Goal: Transaction & Acquisition: Purchase product/service

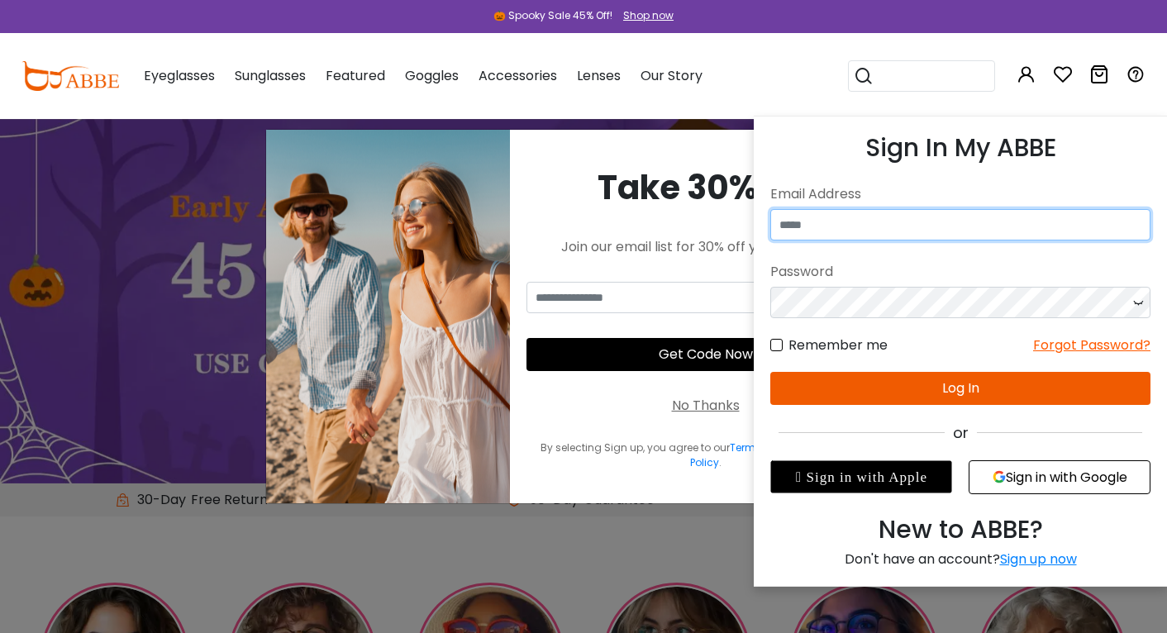
type input "**********"
click at [940, 390] on button "Log In" at bounding box center [960, 388] width 380 height 33
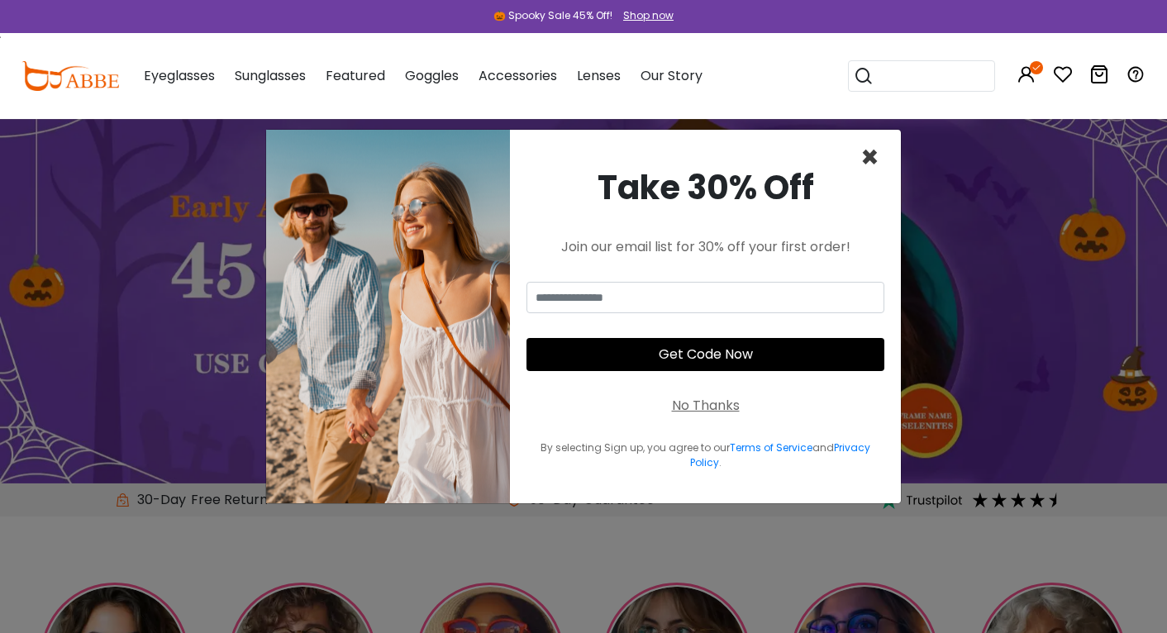
click at [870, 163] on span "×" at bounding box center [869, 157] width 19 height 42
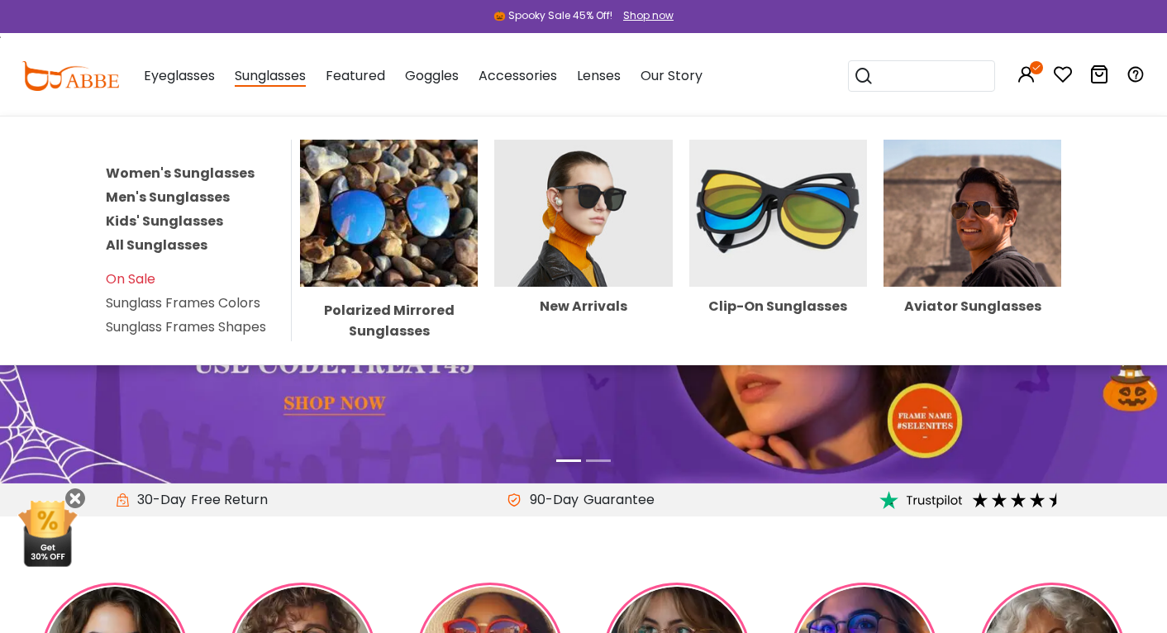
click at [192, 197] on link "Men's Sunglasses" at bounding box center [168, 197] width 124 height 19
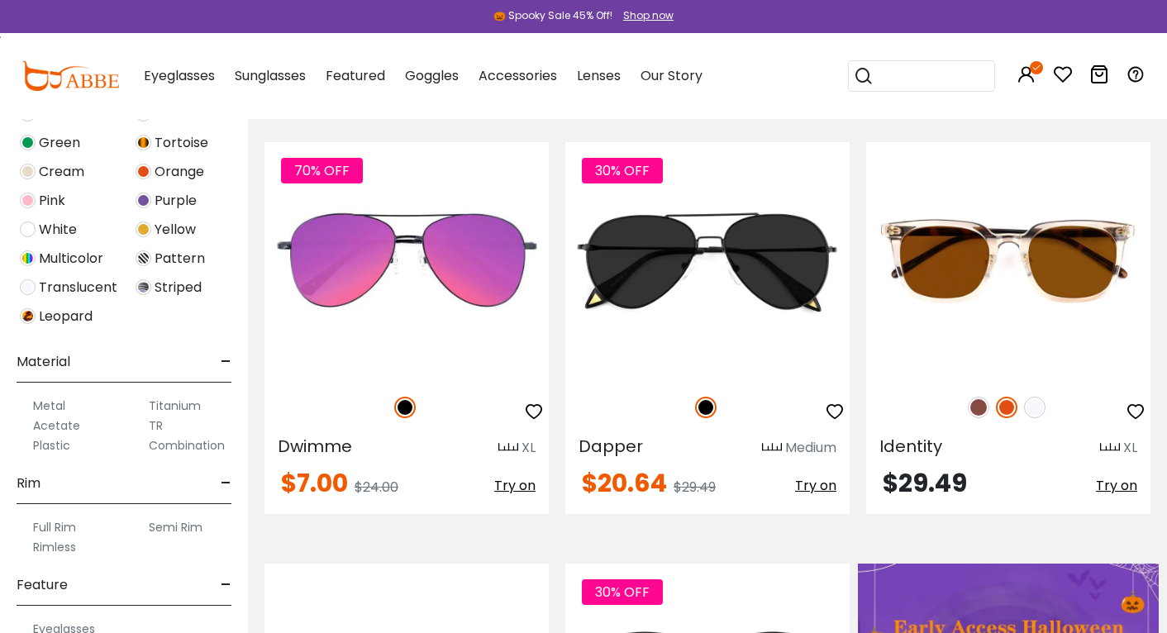
scroll to position [562, 0]
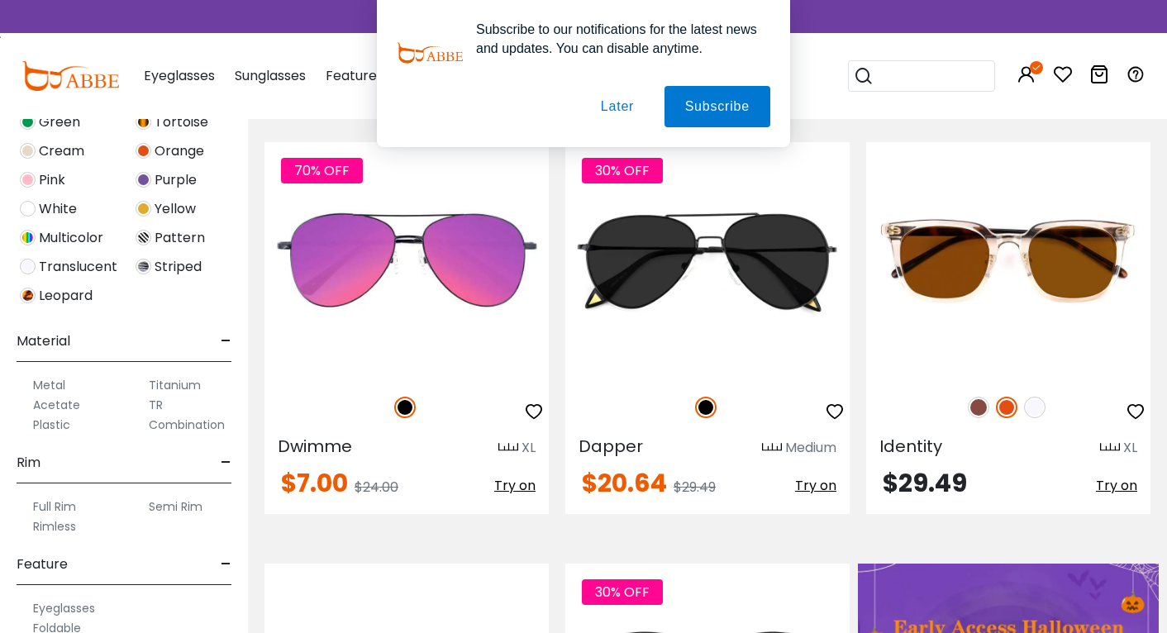
click at [618, 111] on button "Later" at bounding box center [617, 106] width 74 height 41
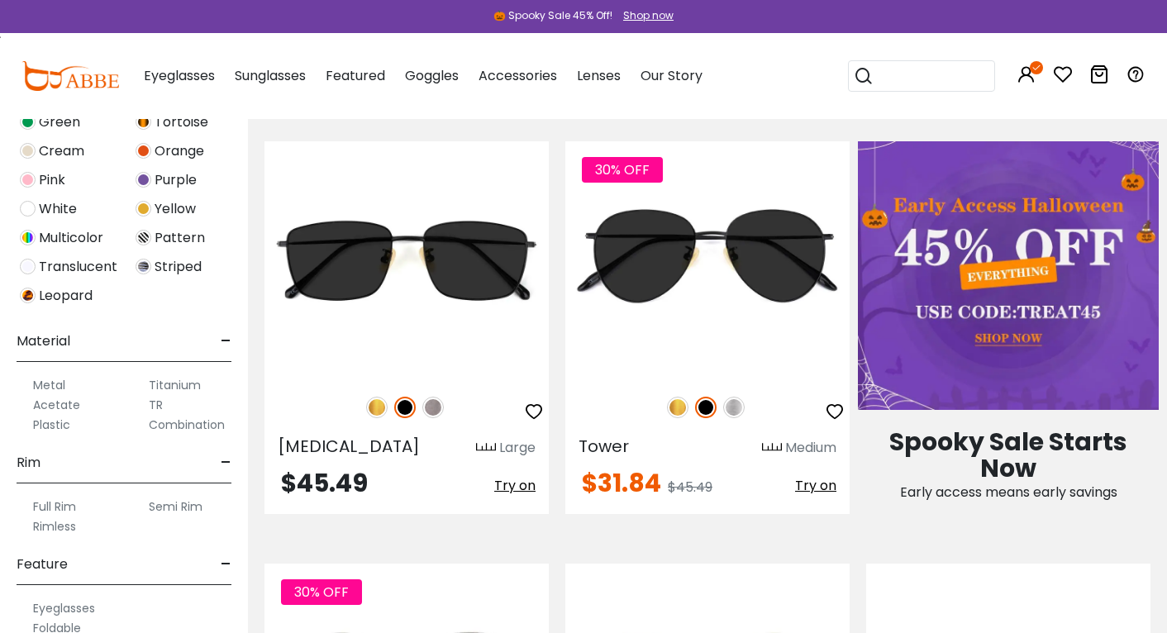
scroll to position [876, 0]
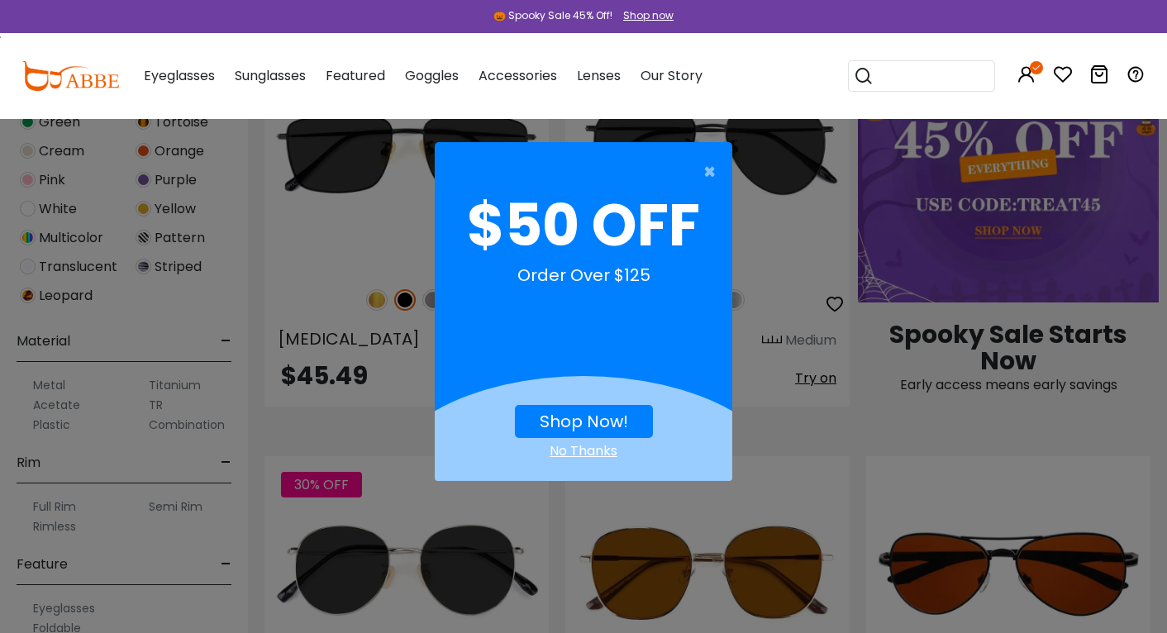
click at [588, 421] on link "Shop Now!" at bounding box center [583, 421] width 88 height 23
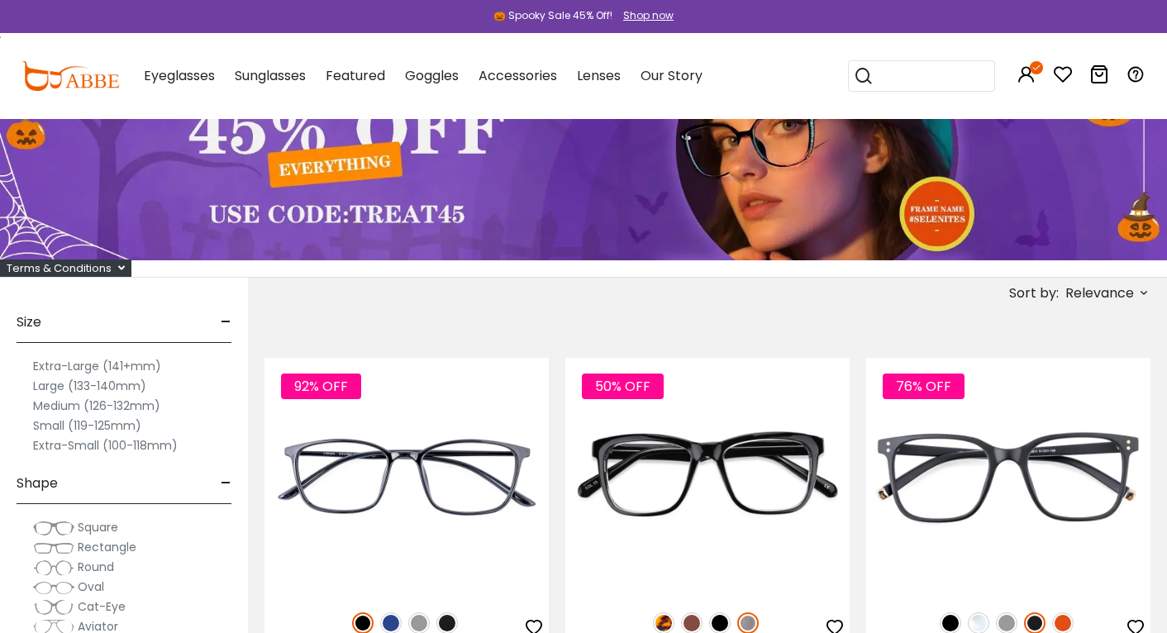
scroll to position [5, 0]
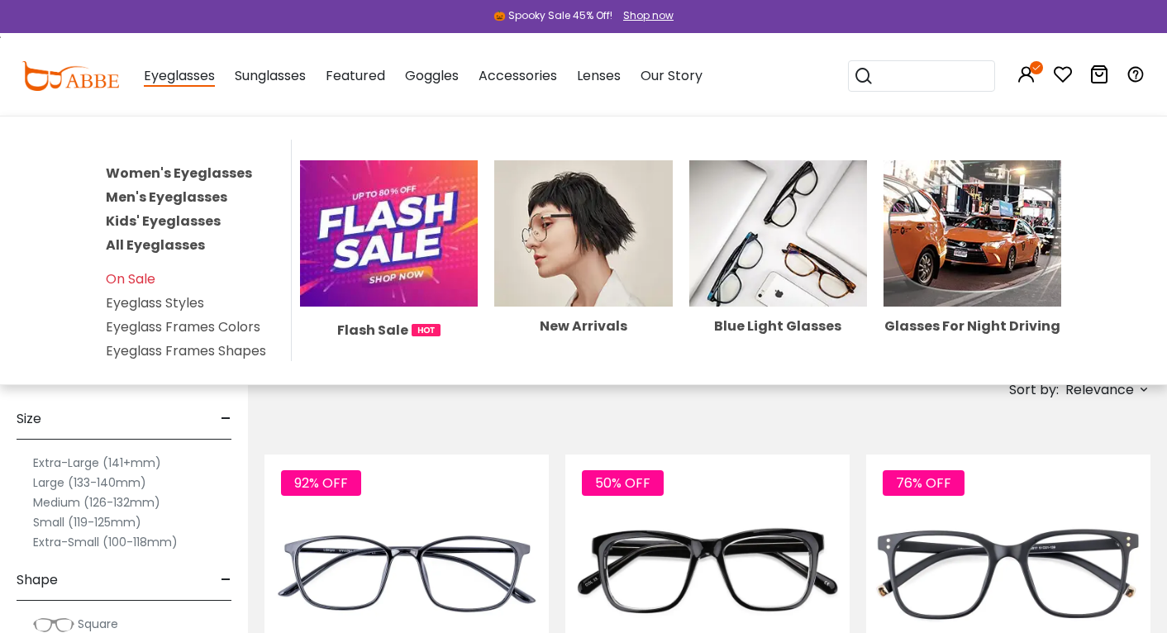
click at [177, 197] on link "Men's Eyeglasses" at bounding box center [166, 197] width 121 height 19
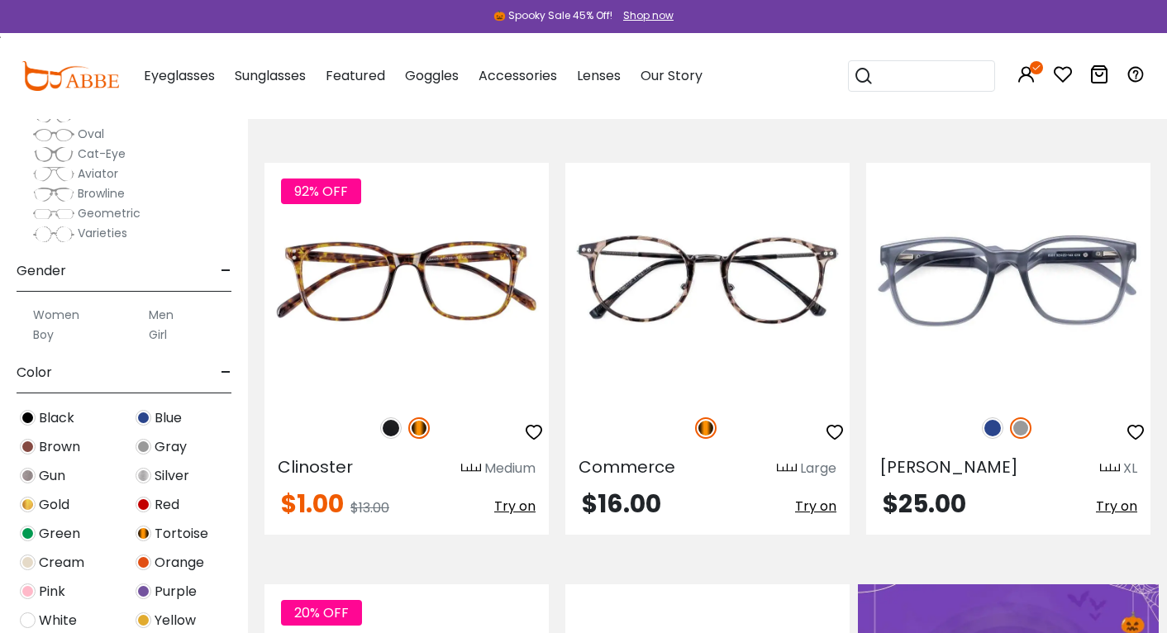
scroll to position [160, 0]
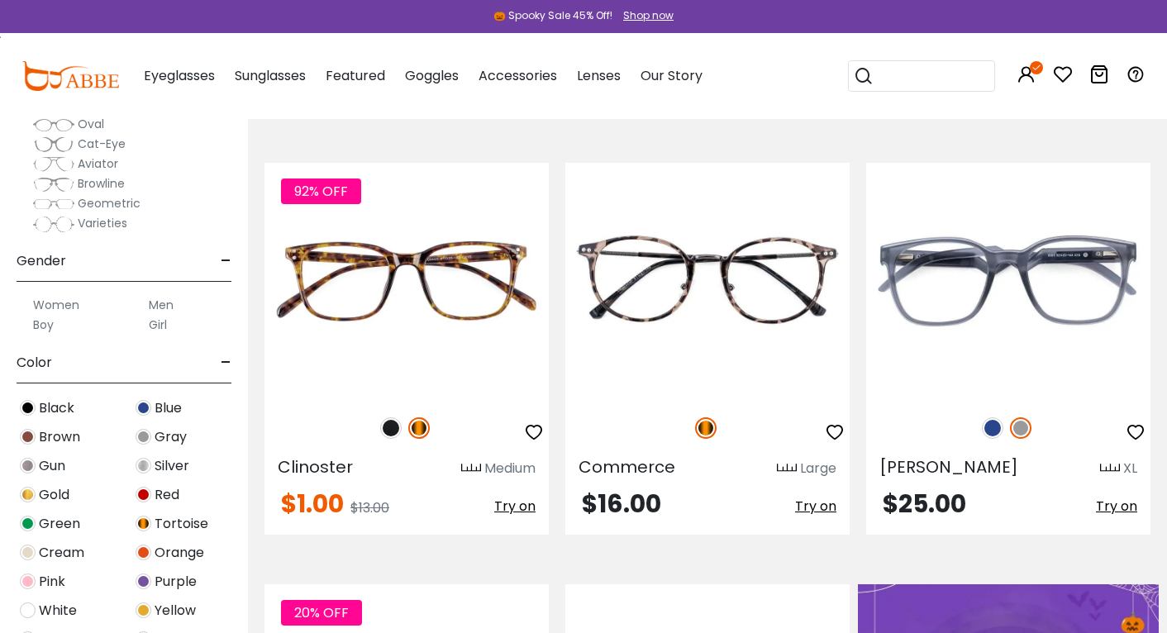
click at [159, 305] on label "Men" at bounding box center [161, 305] width 25 height 20
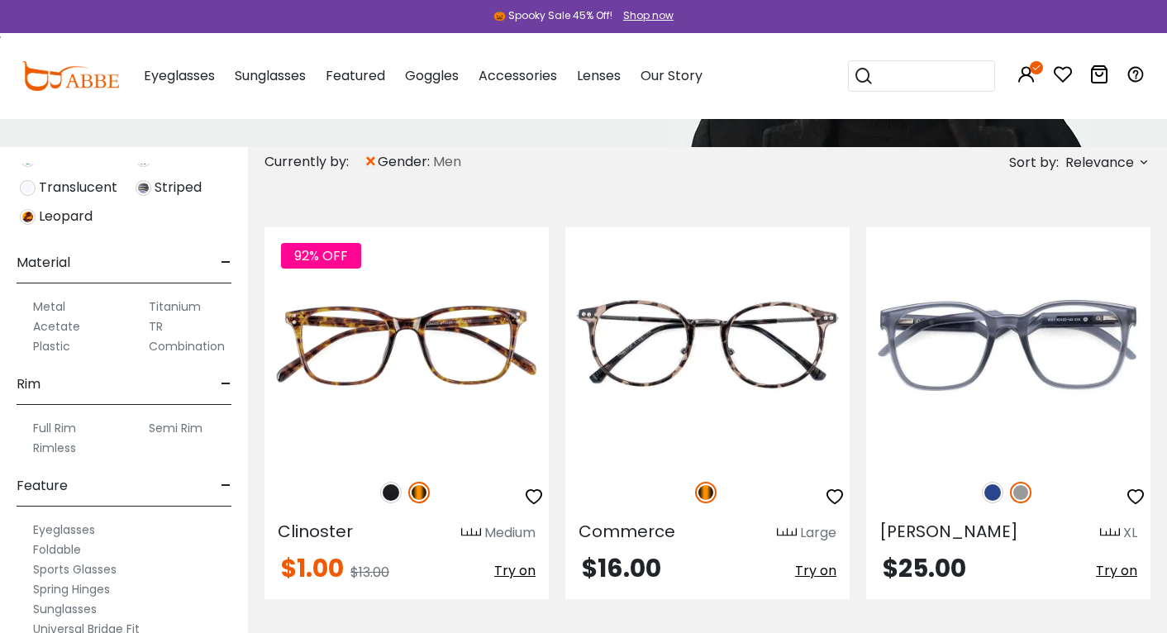
scroll to position [263, 0]
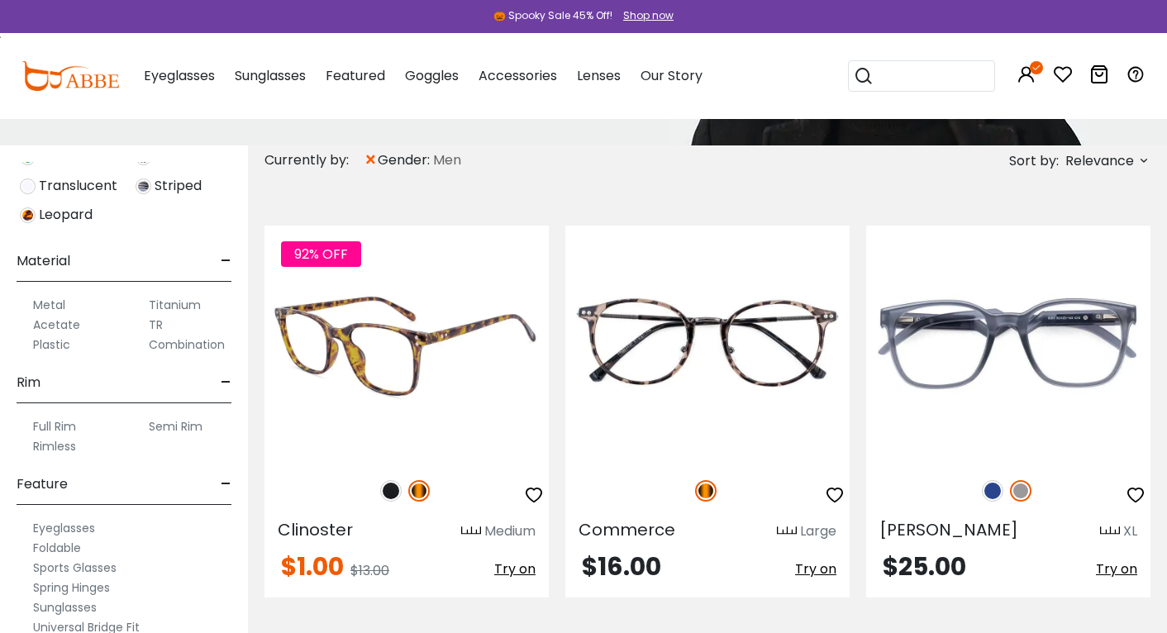
click at [390, 355] on img at bounding box center [406, 344] width 284 height 237
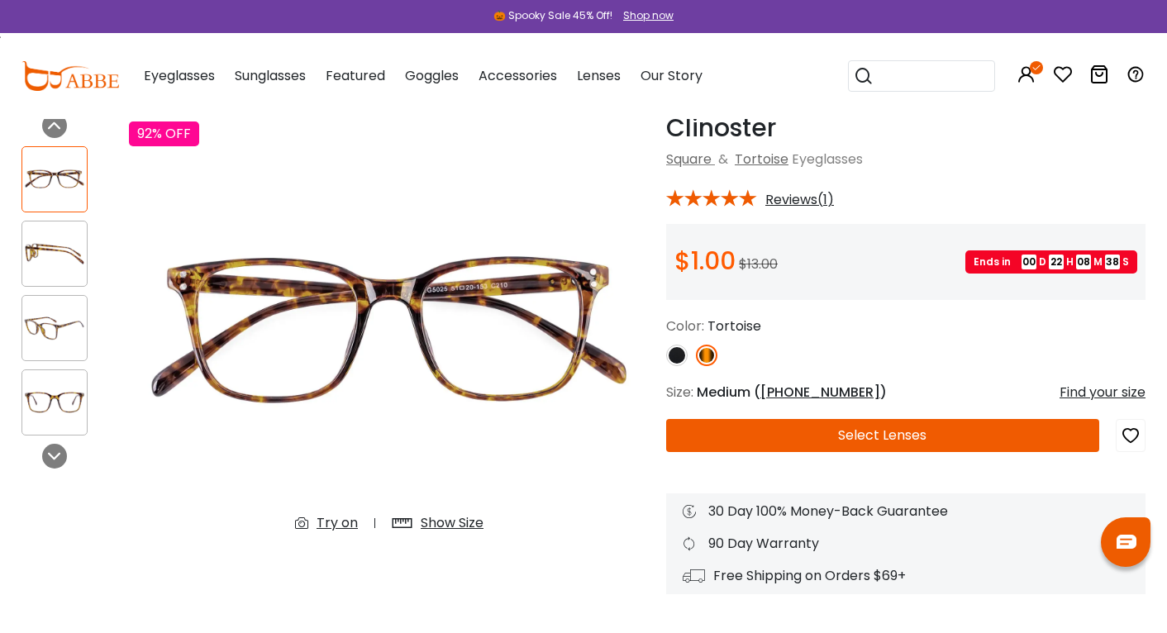
scroll to position [86, 0]
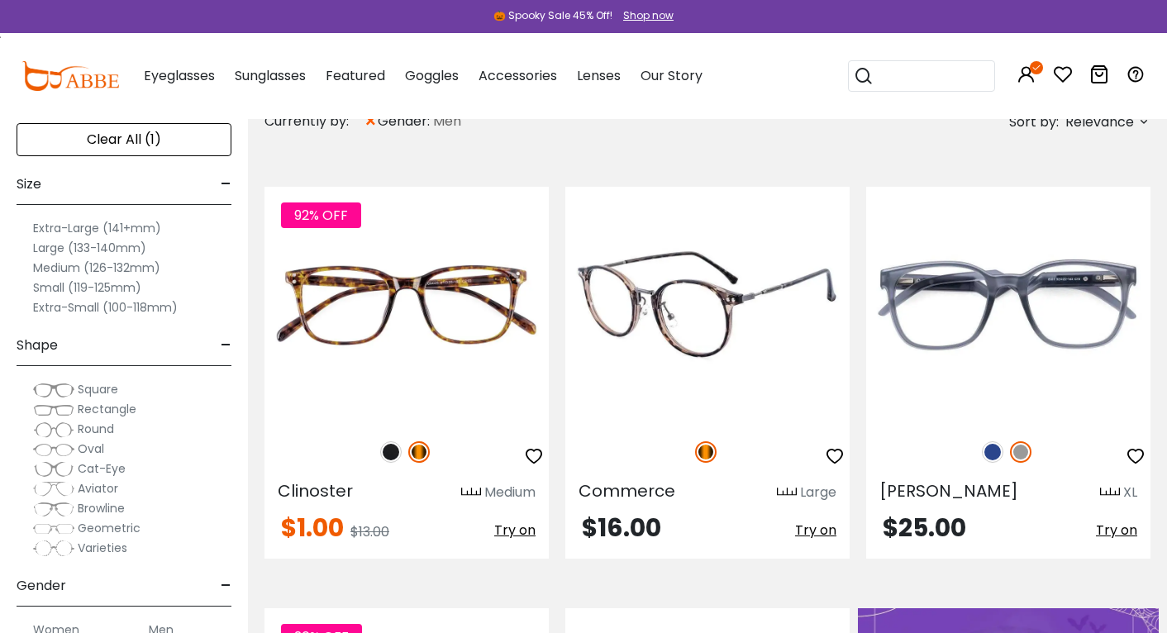
scroll to position [306, 0]
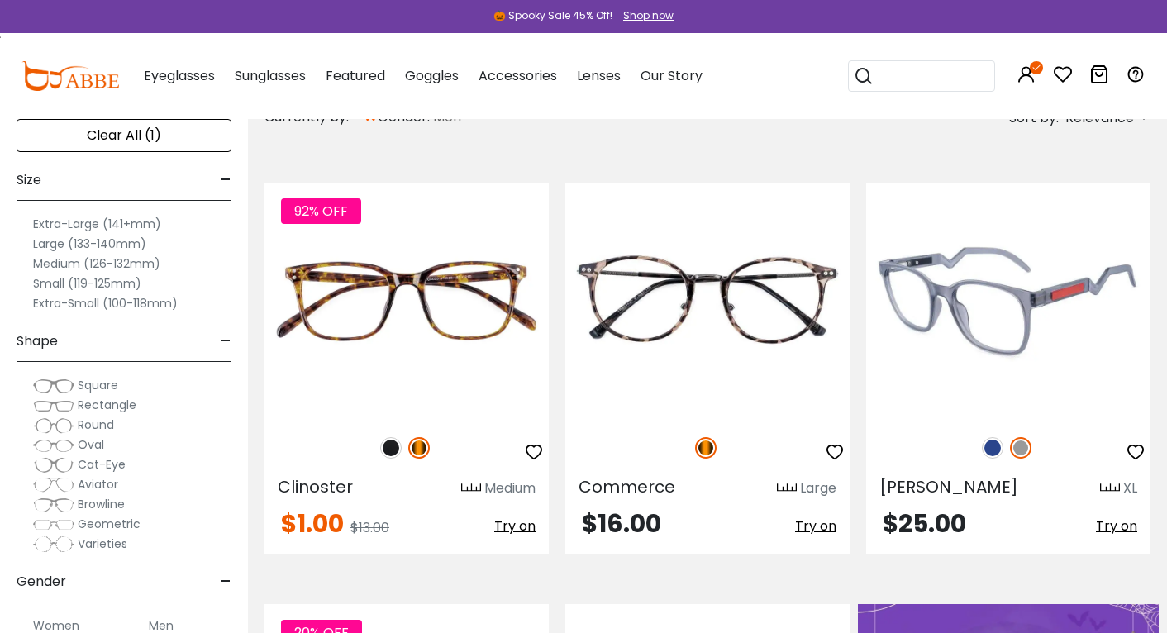
click at [996, 301] on img at bounding box center [1008, 301] width 284 height 237
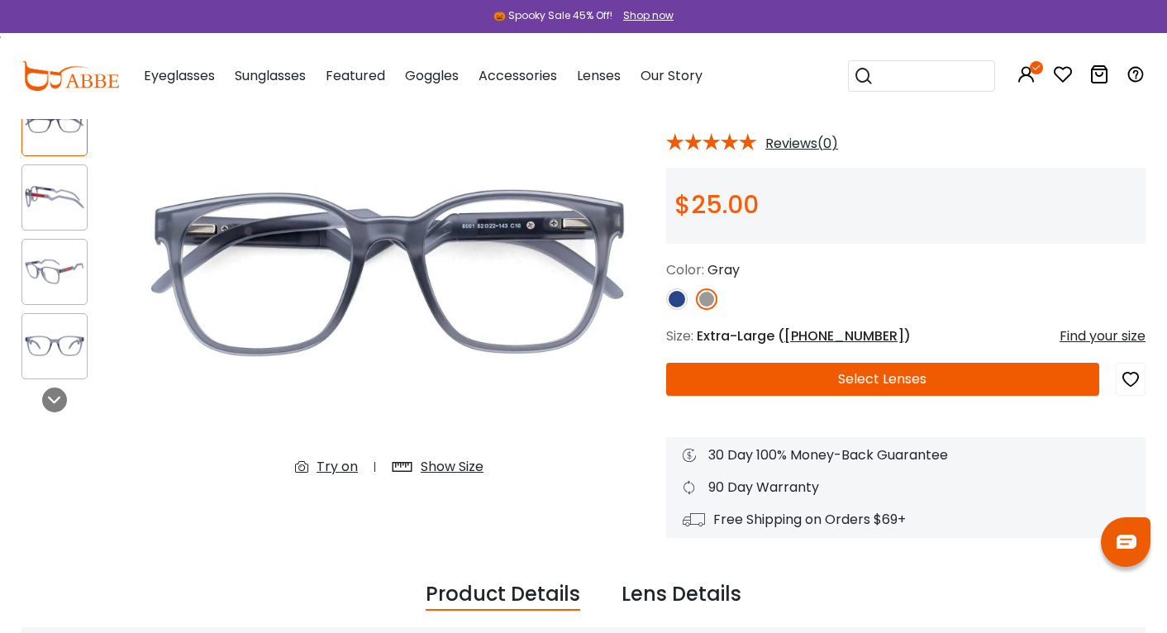
scroll to position [139, 0]
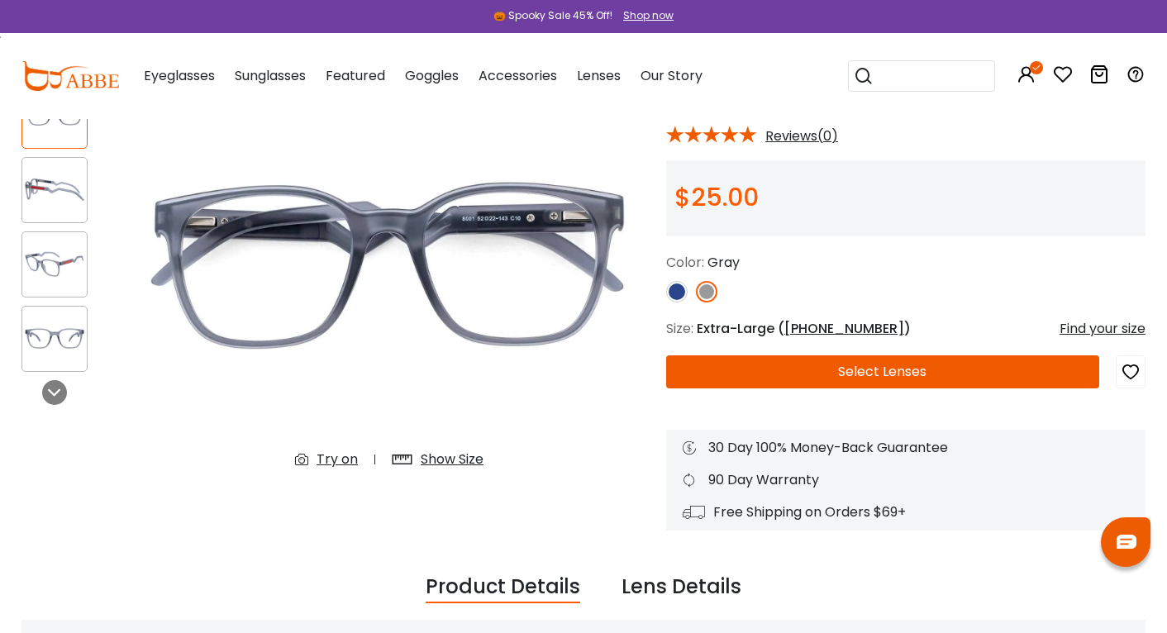
click at [938, 378] on button "Select Lenses" at bounding box center [882, 371] width 433 height 33
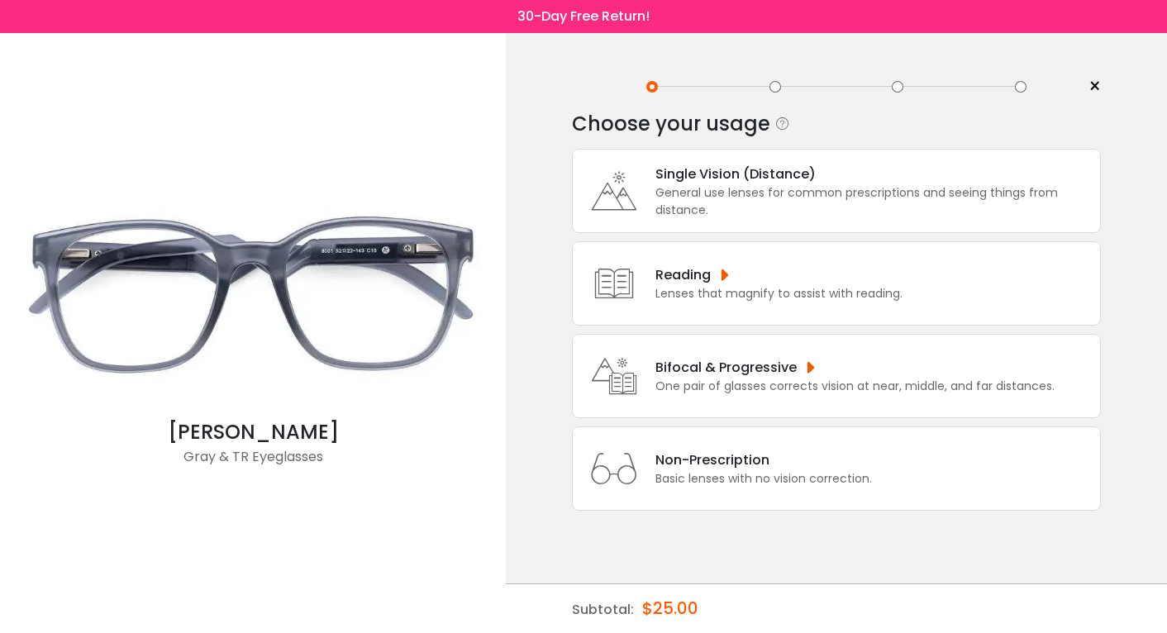
click at [725, 178] on div "Single Vision (Distance)" at bounding box center [873, 174] width 436 height 21
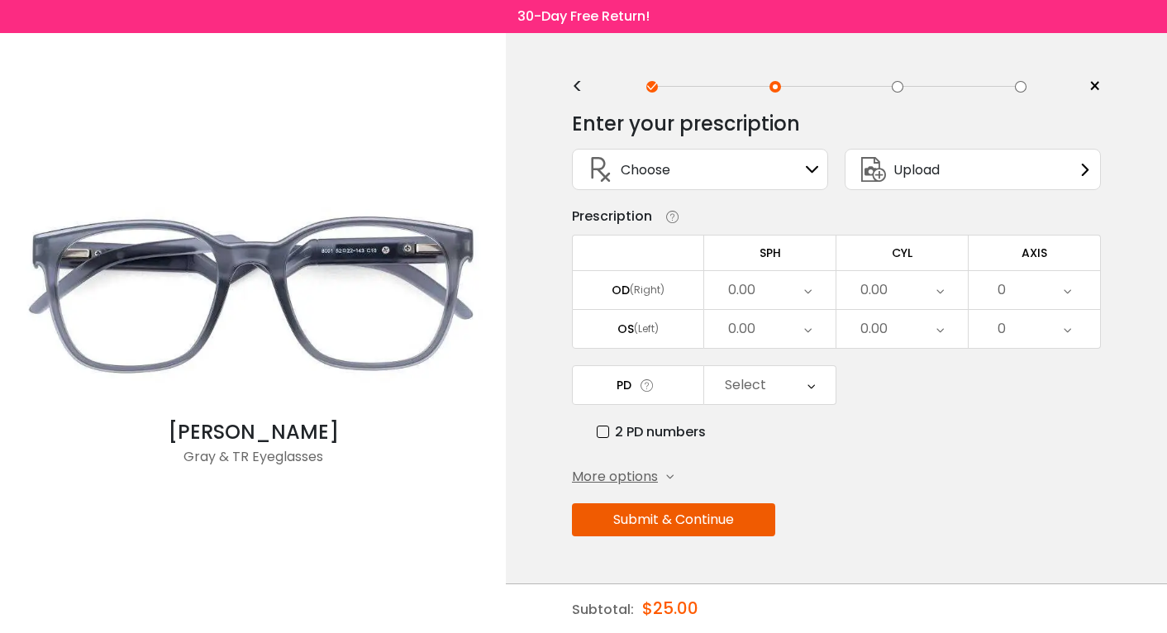
click at [735, 171] on div "Choose Sign In" at bounding box center [700, 170] width 238 height 40
click at [815, 174] on icon at bounding box center [811, 169] width 13 height 13
click at [1023, 164] on div "Upload" at bounding box center [972, 169] width 256 height 41
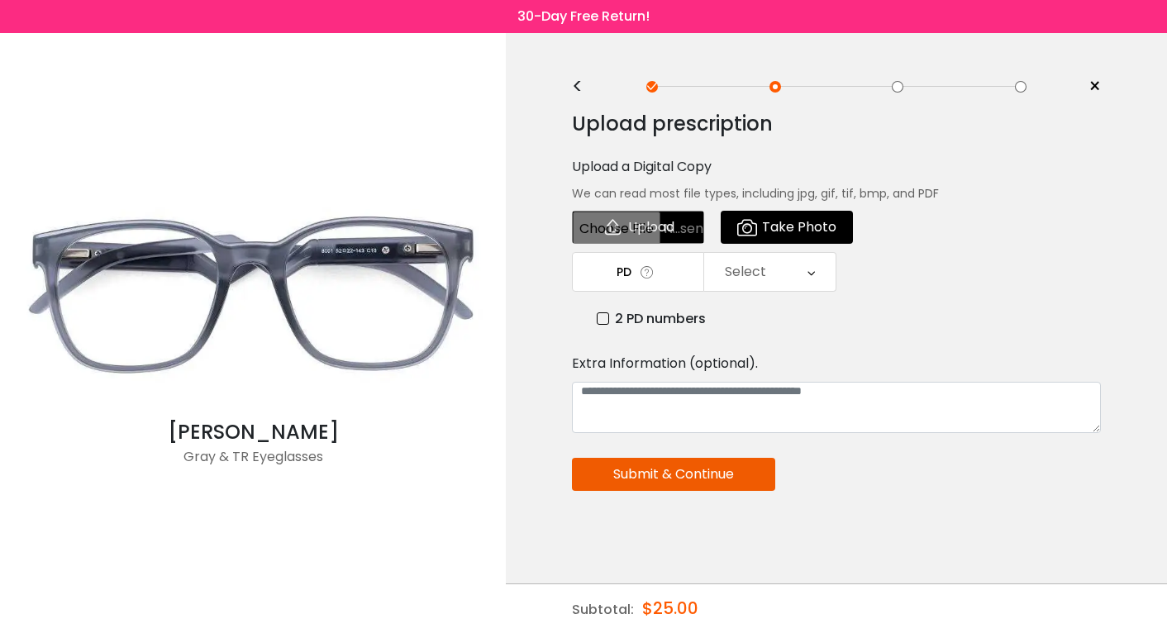
click at [580, 84] on div "<" at bounding box center [584, 86] width 25 height 13
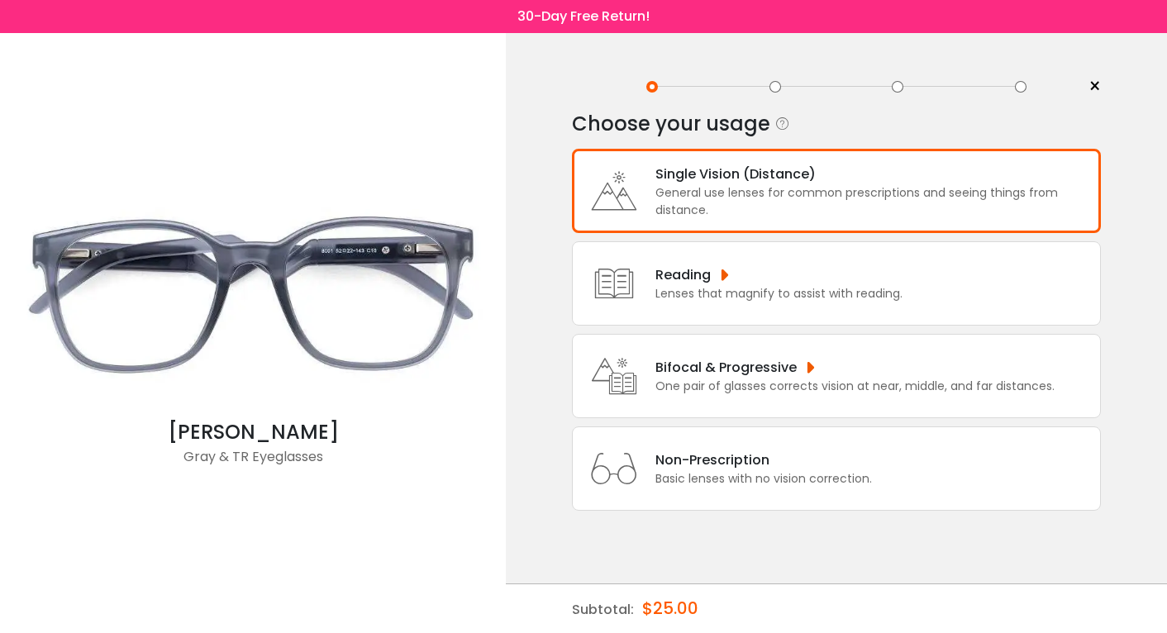
click at [703, 189] on div "General use lenses for common prescriptions and seeing things from distance." at bounding box center [873, 201] width 436 height 35
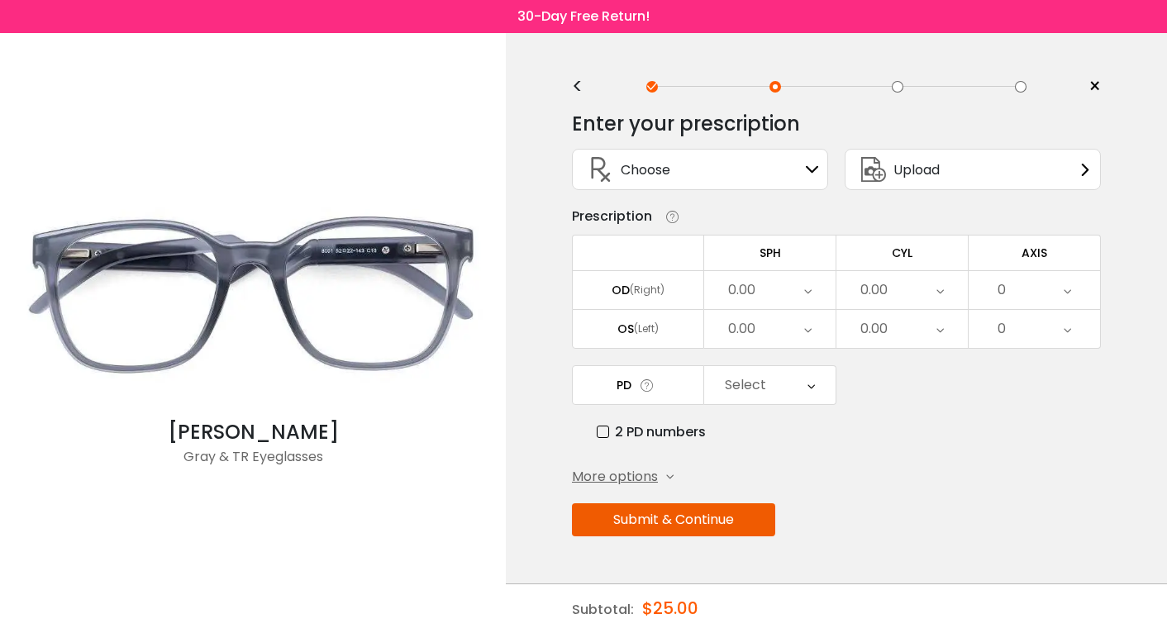
click at [658, 171] on span "Choose" at bounding box center [645, 169] width 50 height 21
click at [810, 171] on icon at bounding box center [811, 169] width 13 height 13
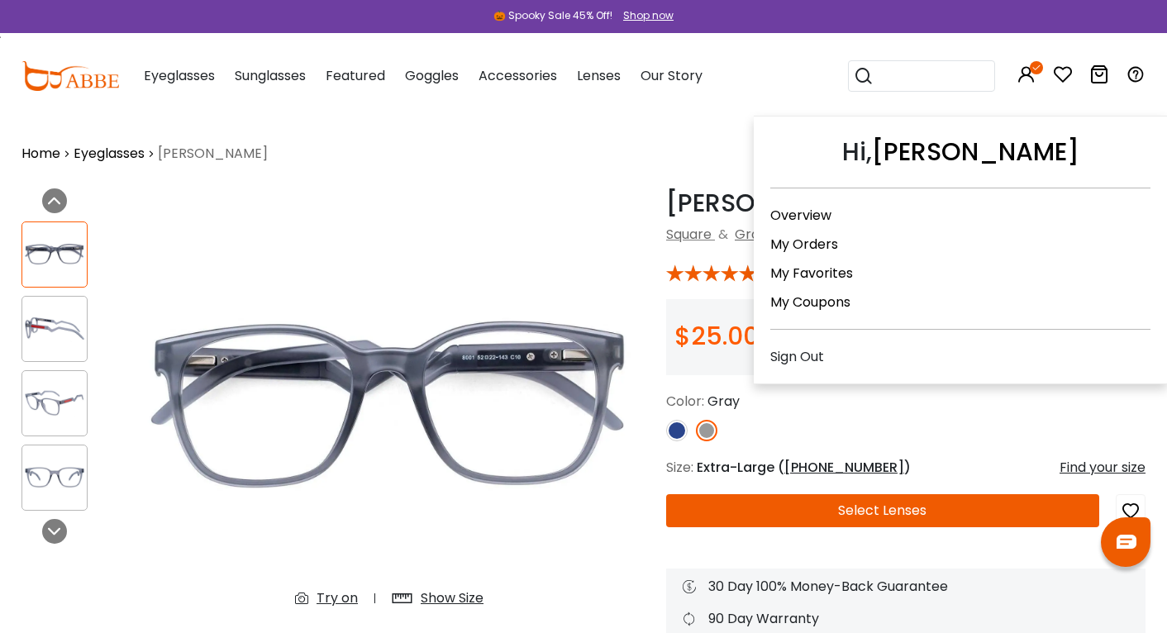
click at [807, 244] on link "My Orders" at bounding box center [804, 244] width 68 height 19
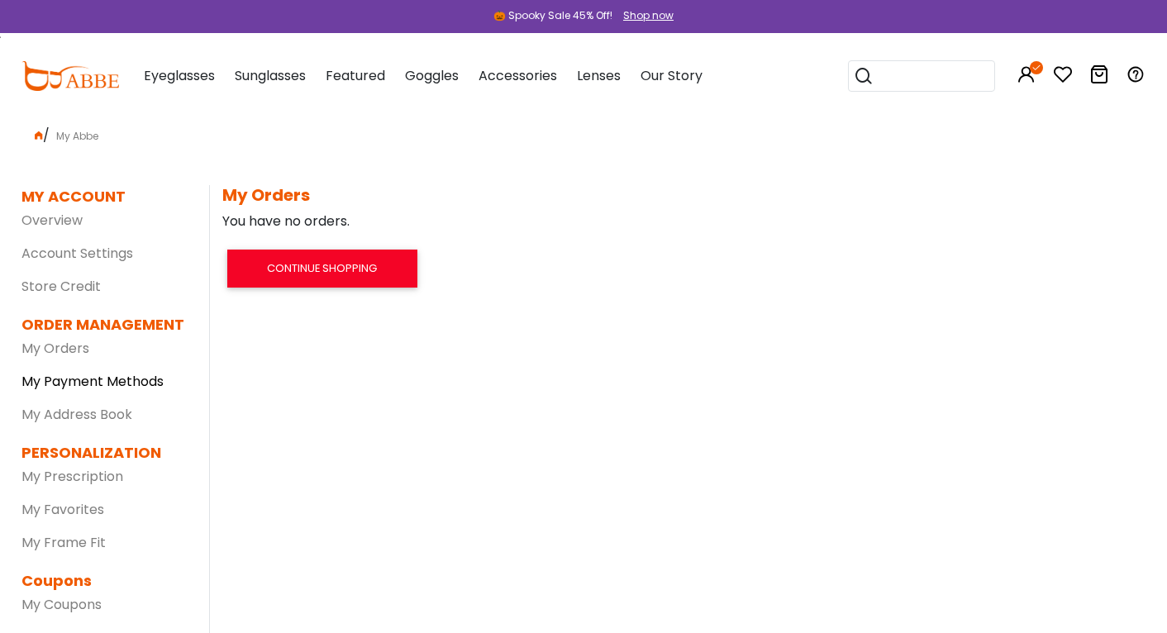
scroll to position [50, 0]
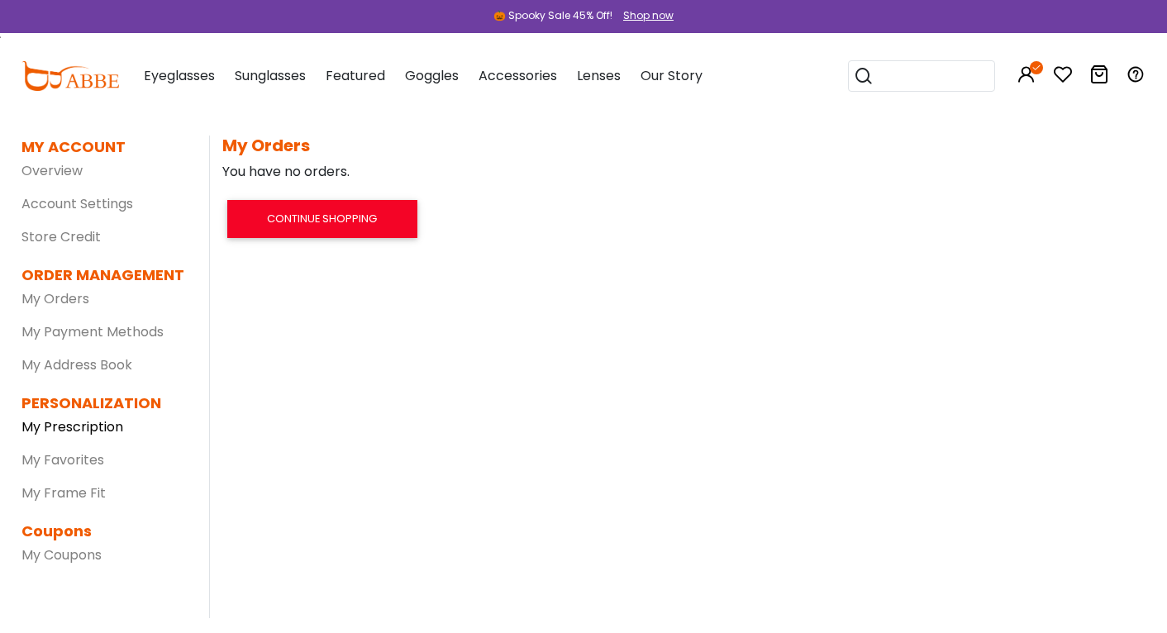
click at [84, 425] on link "My Prescription" at bounding box center [72, 426] width 102 height 19
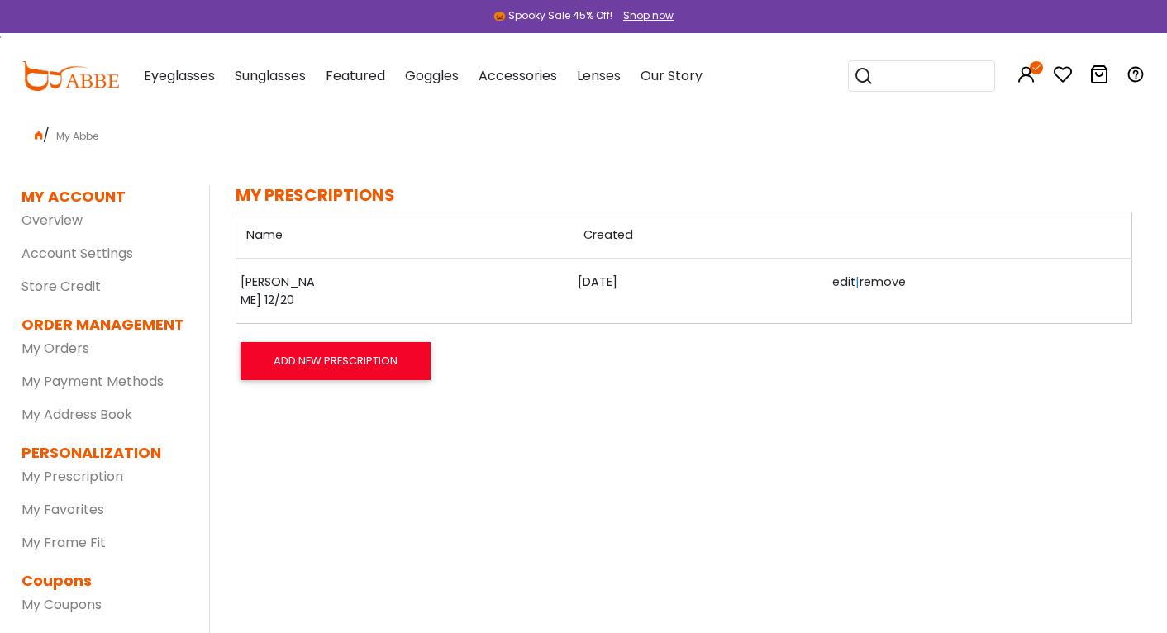
click at [282, 280] on link "[PERSON_NAME] 12/20" at bounding box center [281, 291] width 83 height 36
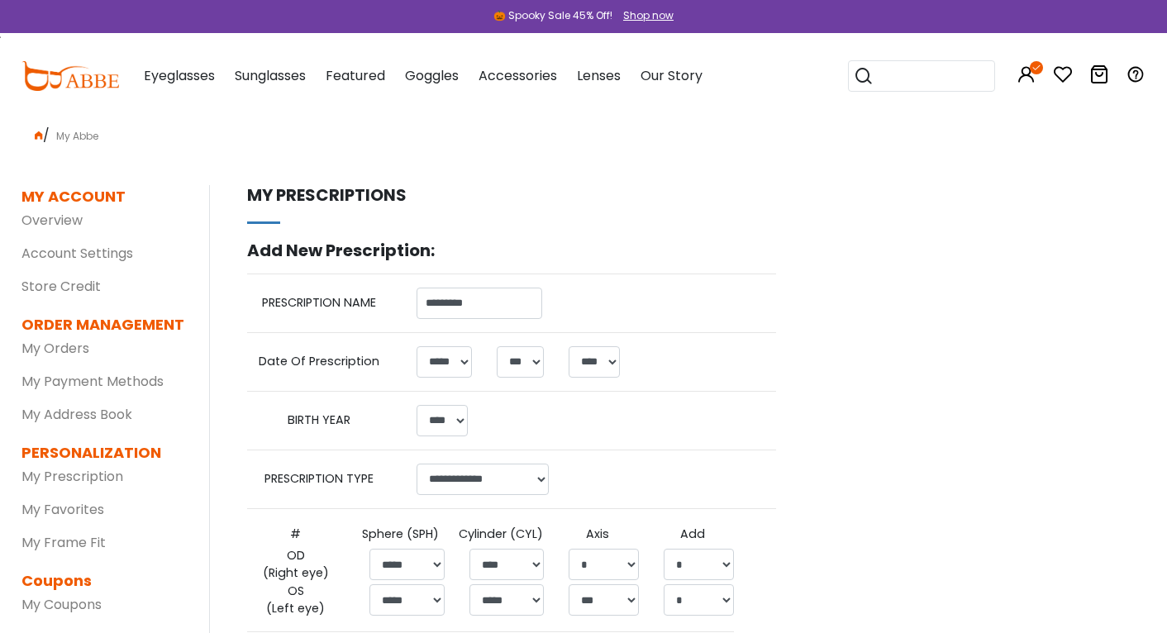
select select "*"
select select "****"
select select "******"
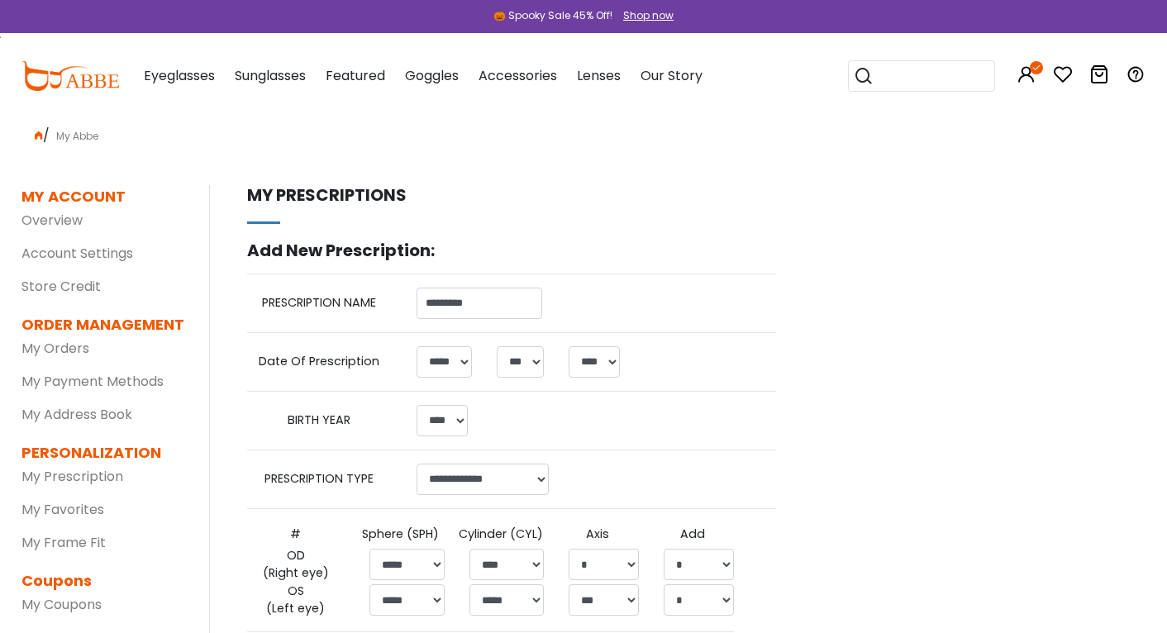
select select "*****"
select select "***"
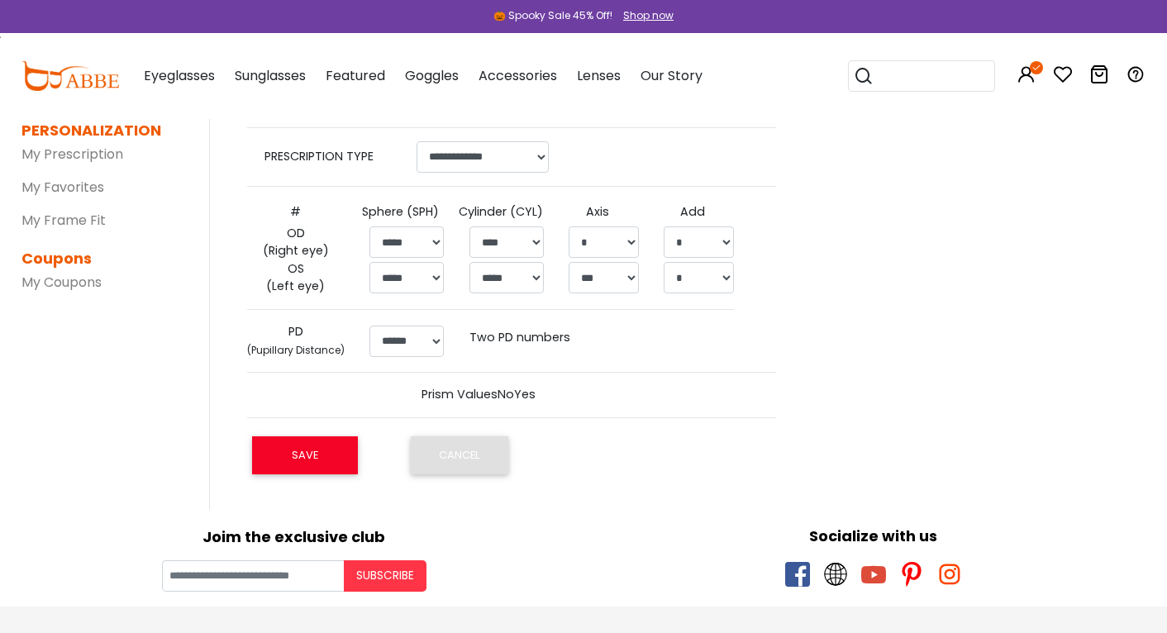
scroll to position [323, 0]
click at [427, 335] on select "****** ** ** ** ** ** ** ** ** ** ** ** ** ** ** ** ** ** ** ** ** ** ** ** ** …" at bounding box center [406, 340] width 75 height 31
select select "**"
click at [324, 459] on button "SAVE" at bounding box center [305, 454] width 106 height 38
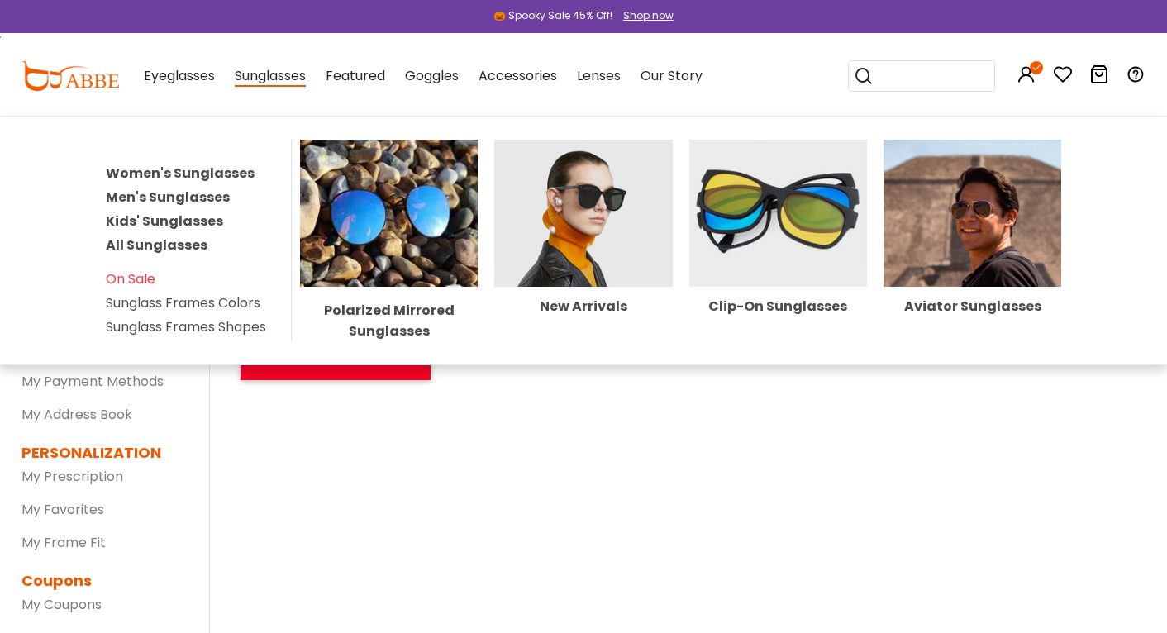
click at [184, 197] on link "Men's Sunglasses" at bounding box center [168, 197] width 124 height 19
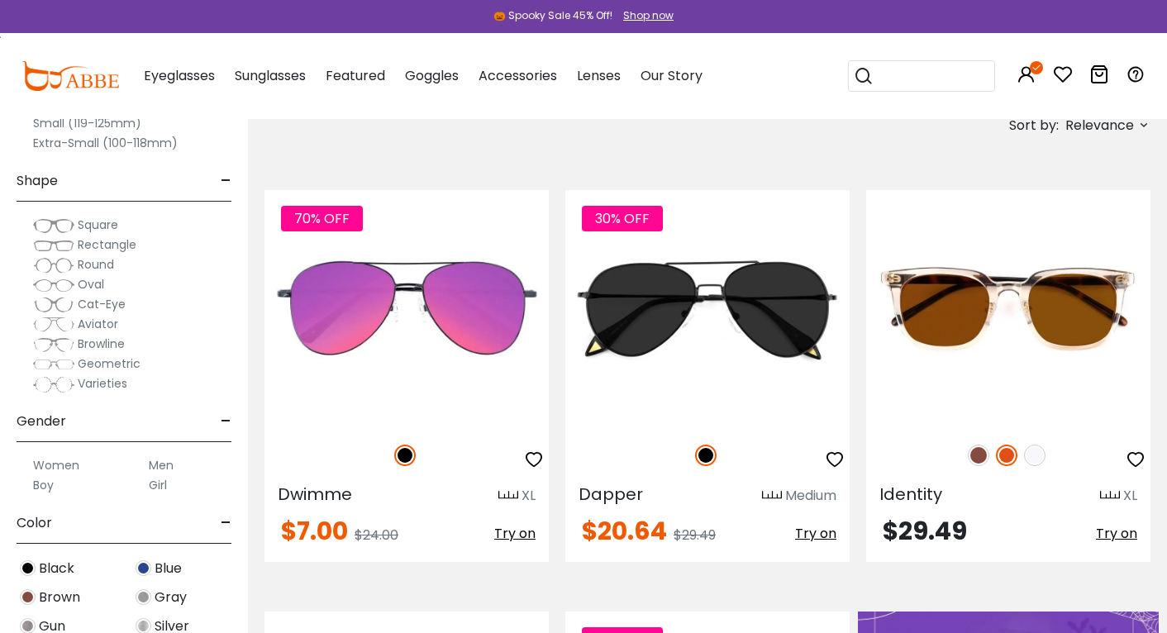
scroll to position [343, 0]
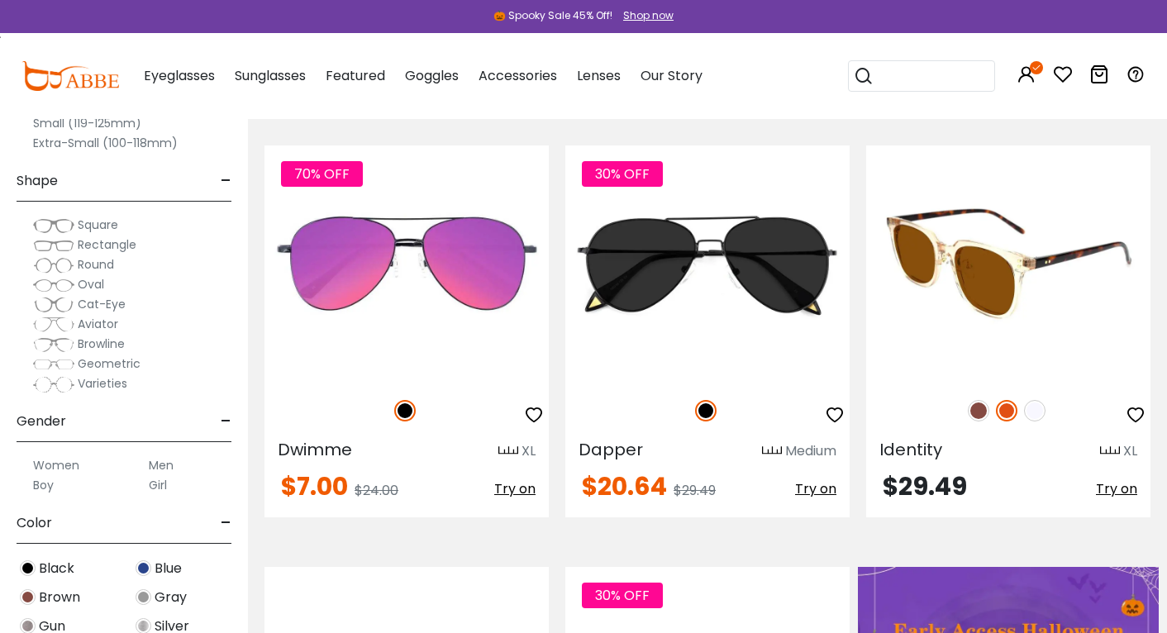
click at [1006, 292] on img at bounding box center [1008, 263] width 284 height 237
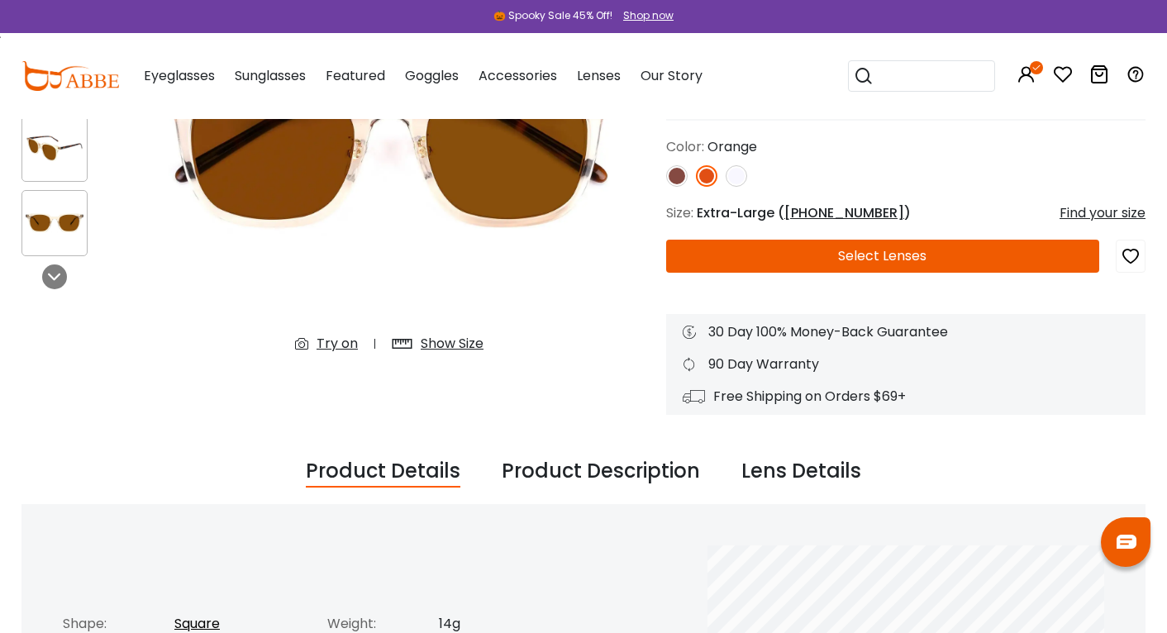
scroll to position [252, 0]
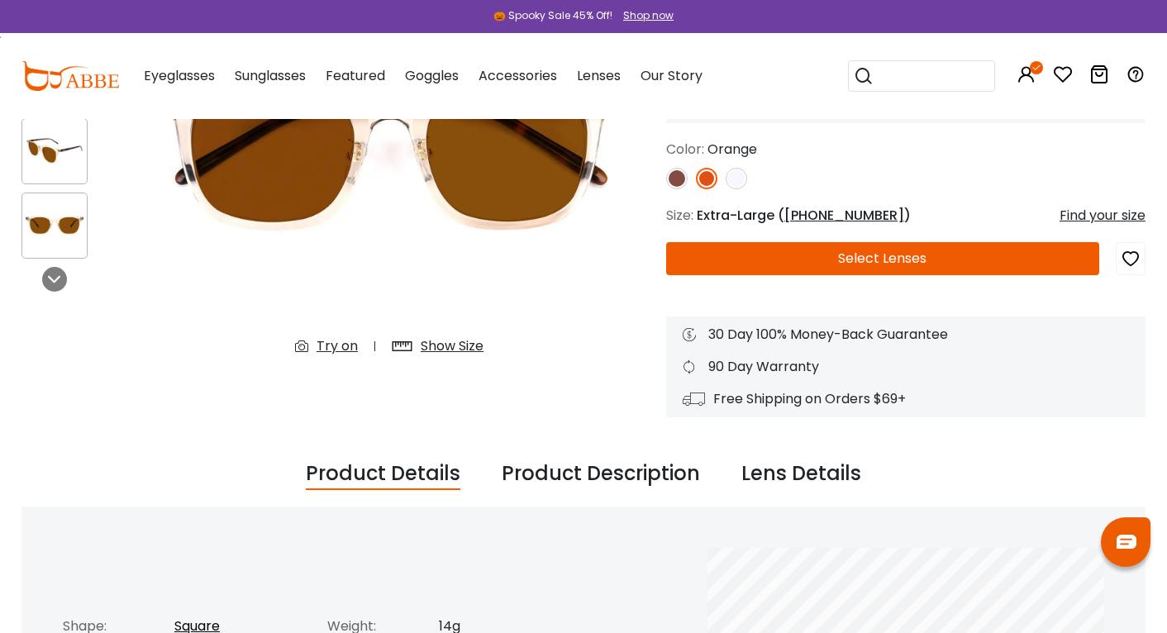
click at [934, 265] on button "Select Lenses" at bounding box center [882, 258] width 433 height 33
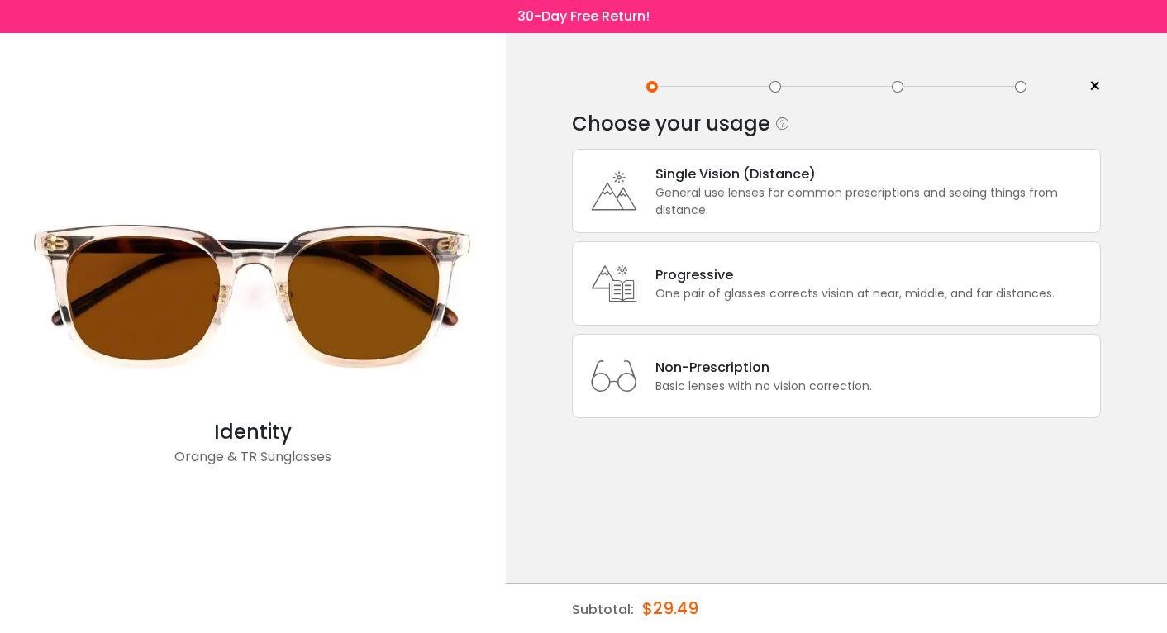
click at [733, 196] on div "General use lenses for common prescriptions and seeing things from distance." at bounding box center [873, 201] width 436 height 35
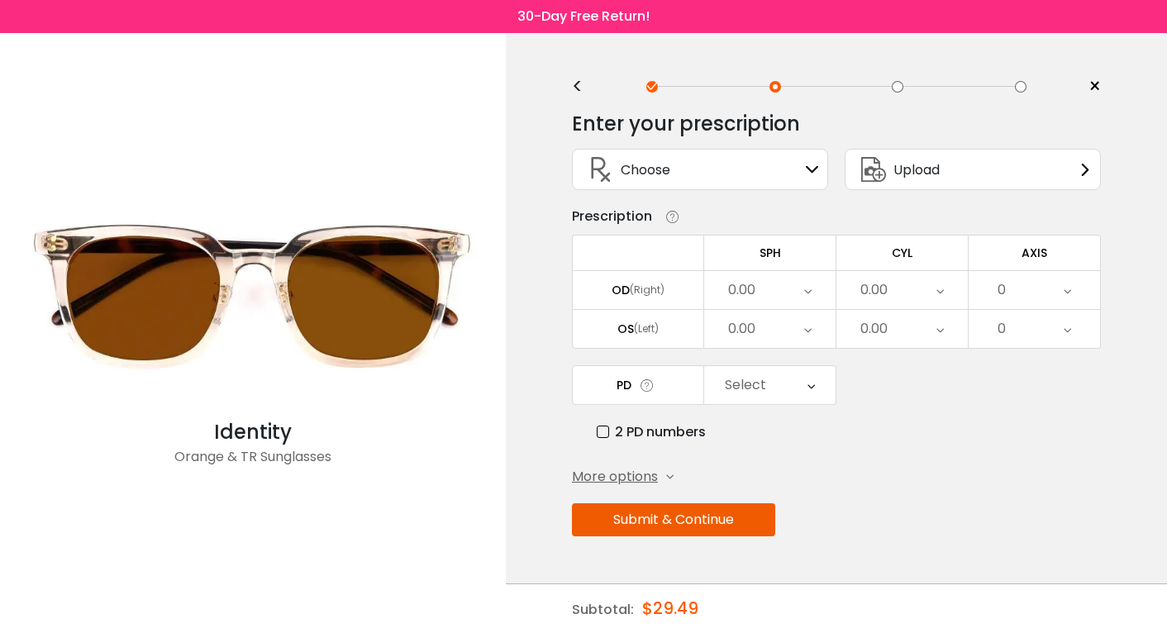
click at [681, 181] on div "Choose Sign In" at bounding box center [700, 170] width 238 height 40
click at [787, 172] on div "Choose Sign In" at bounding box center [700, 170] width 238 height 40
